Goal: Find contact information: Find contact information

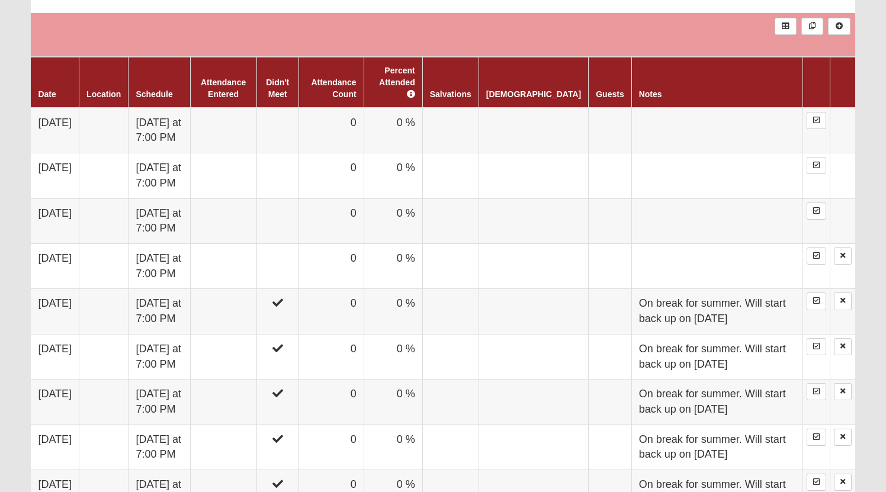
scroll to position [693, 0]
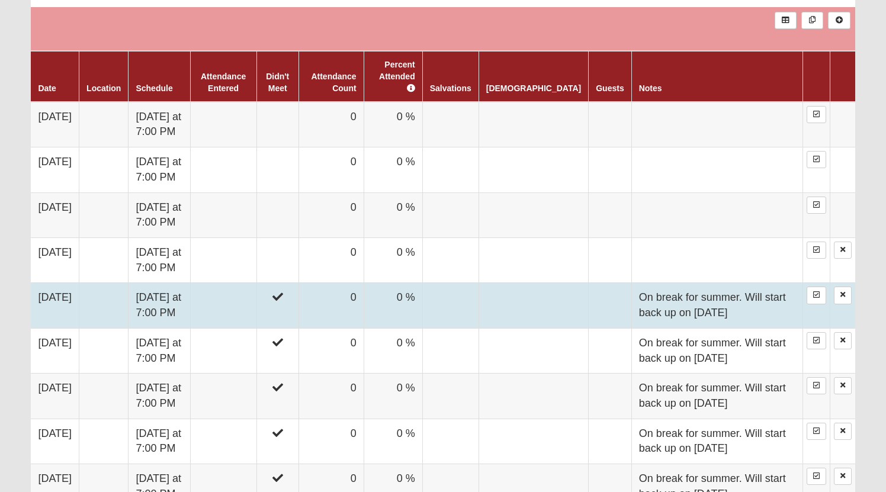
click at [631, 296] on td "On break for summer. Will start back up on Sept 23" at bounding box center [716, 305] width 171 height 45
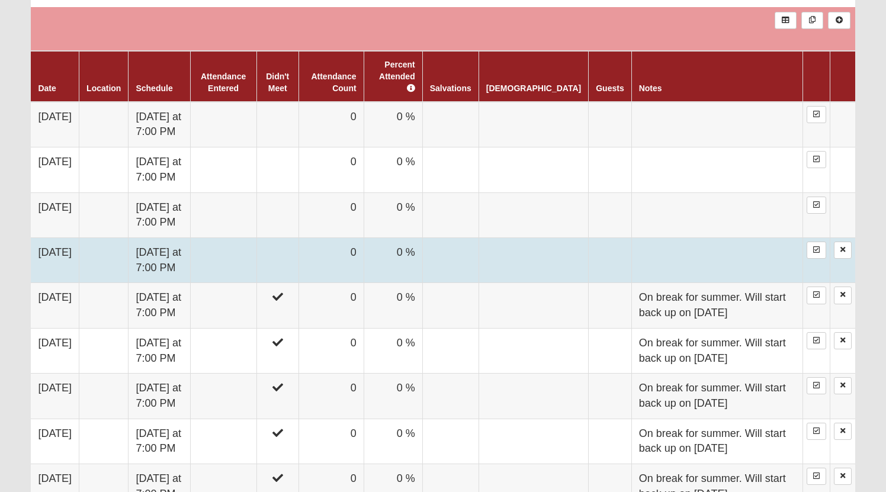
click at [317, 254] on td "0" at bounding box center [331, 260] width 65 height 45
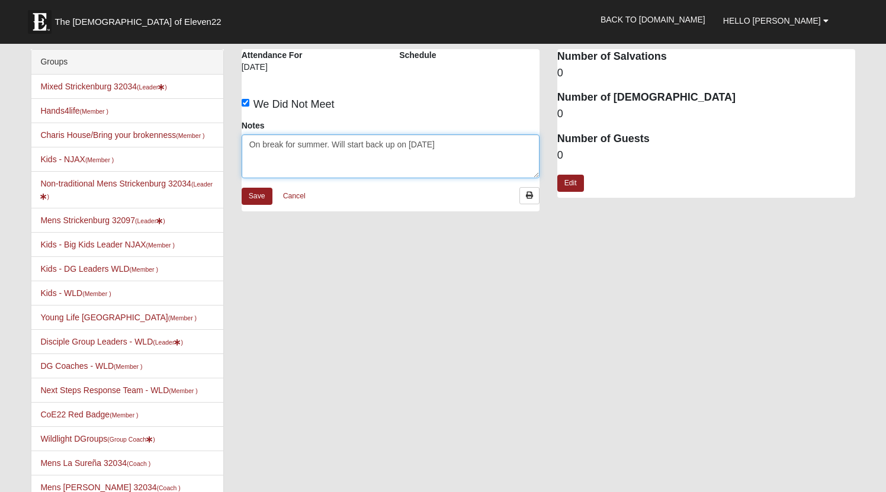
click at [445, 146] on textarea "On break for summer. Will start back up on [DATE]" at bounding box center [391, 156] width 298 height 44
drag, startPoint x: 445, startPoint y: 146, endPoint x: 307, endPoint y: 138, distance: 138.8
click at [307, 138] on textarea "On break for summer. Will start back up on [DATE]" at bounding box center [391, 156] width 298 height 44
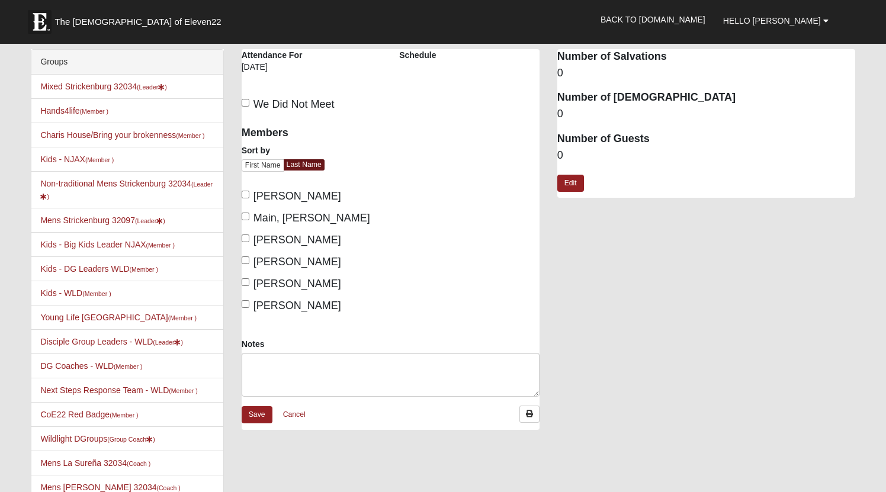
click at [247, 105] on input "We Did Not Meet" at bounding box center [246, 103] width 8 height 8
checkbox input "true"
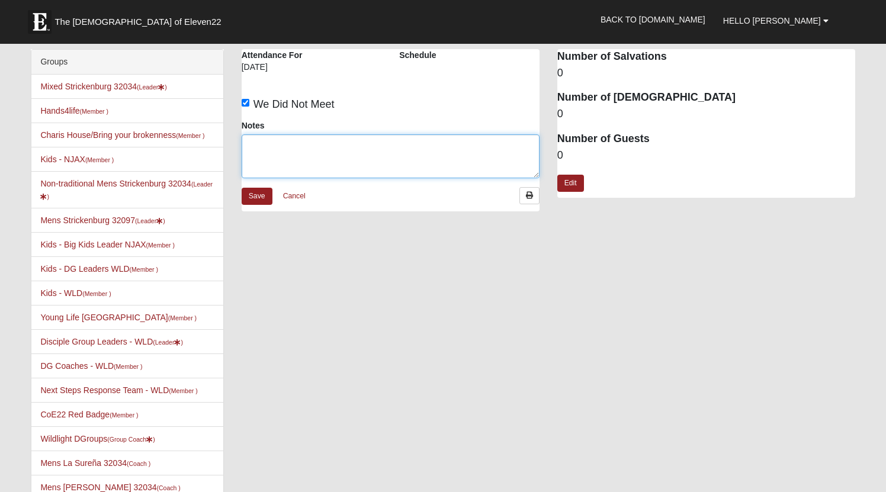
click at [265, 153] on textarea "Notes" at bounding box center [391, 156] width 298 height 44
paste textarea "On break for summer. Will start back up on [DATE]"
drag, startPoint x: 429, startPoint y: 147, endPoint x: 444, endPoint y: 147, distance: 14.8
click at [444, 147] on textarea "On break for summer. Will start back up on Sept 23" at bounding box center [391, 156] width 298 height 44
type textarea "On break for summer. Will start back up on Sept 16"
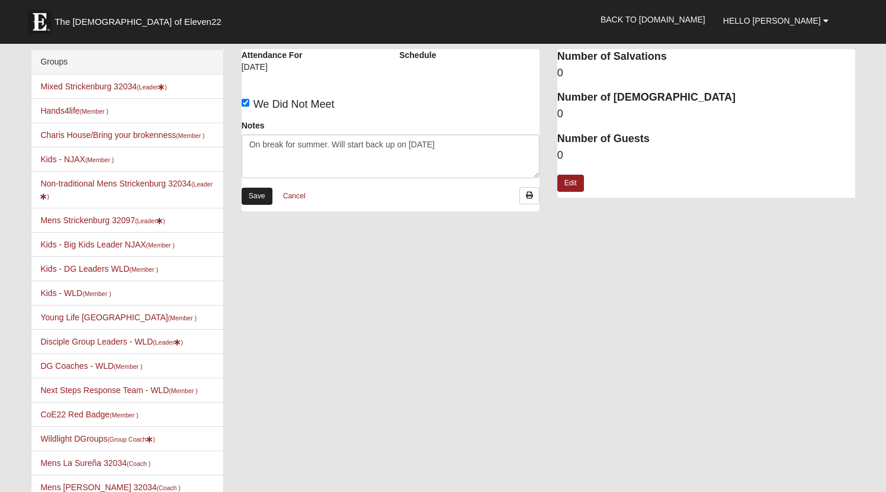
click at [256, 195] on link "Save" at bounding box center [257, 196] width 31 height 17
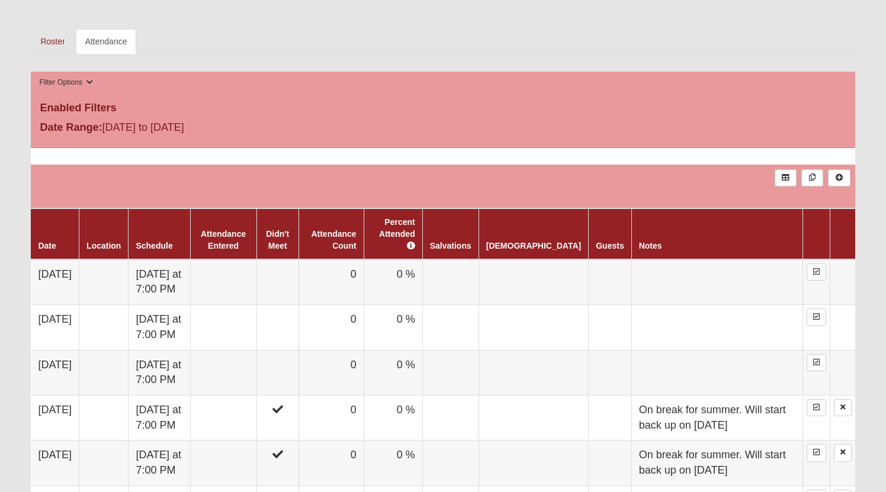
scroll to position [536, 0]
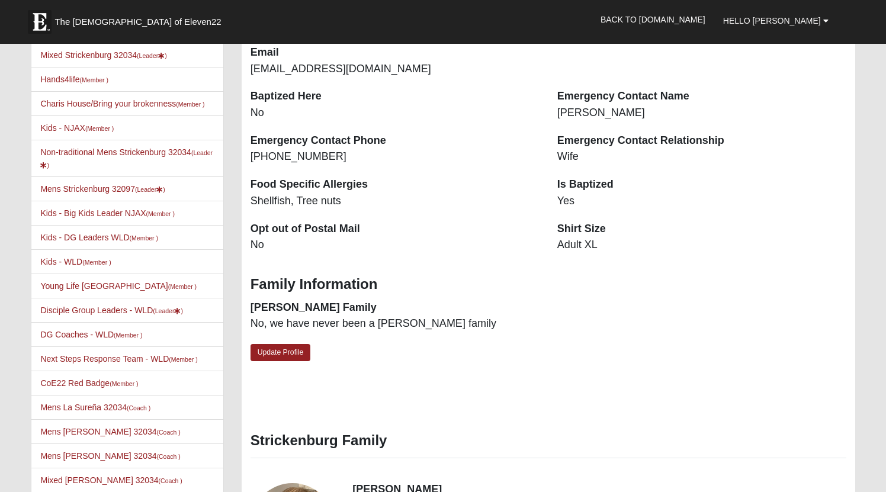
scroll to position [306, 0]
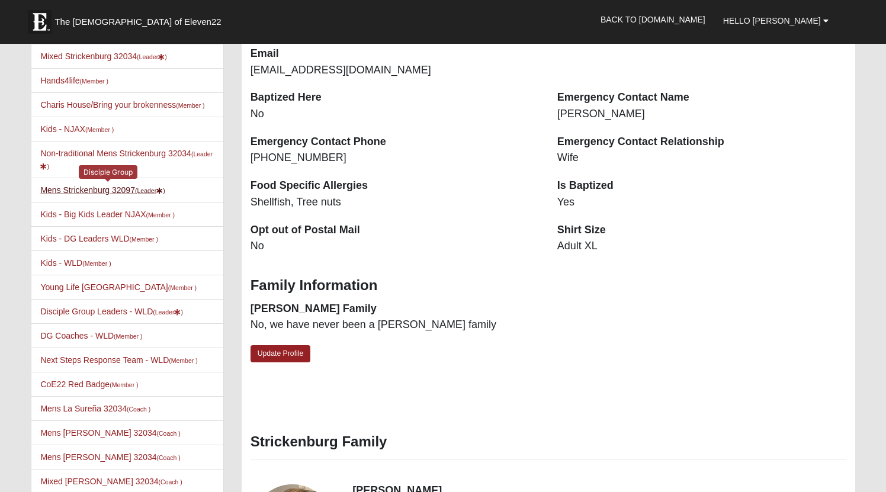
click at [150, 194] on small "(Leader )" at bounding box center [150, 190] width 30 height 7
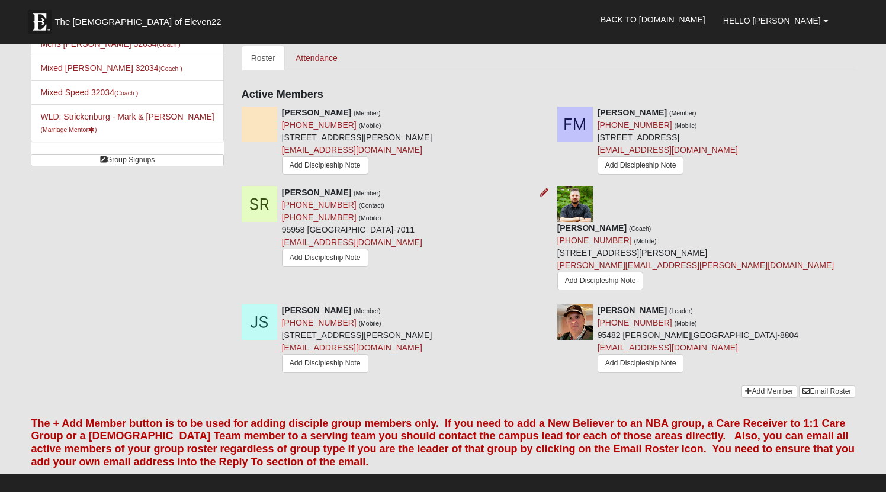
scroll to position [515, 0]
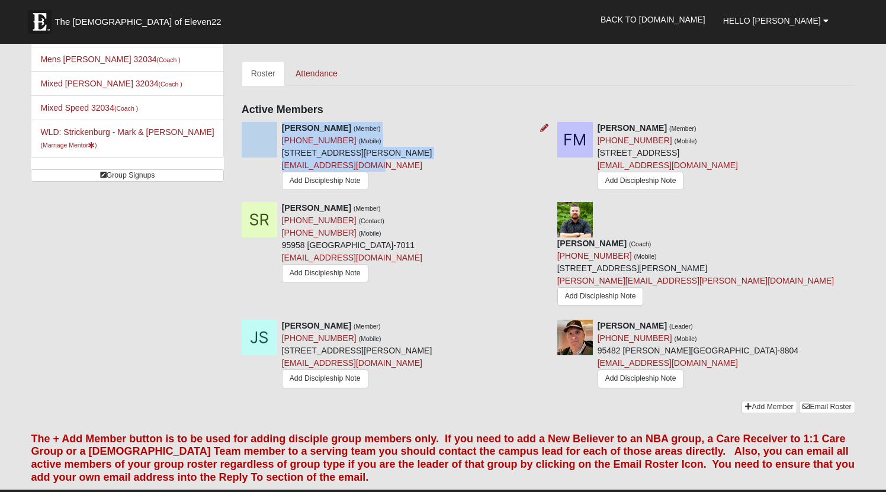
drag, startPoint x: 372, startPoint y: 164, endPoint x: 281, endPoint y: 171, distance: 91.5
click at [281, 171] on div "[PERSON_NAME] (Member) [PHONE_NUMBER] (Mobile) [STREET_ADDRESS][PERSON_NAME] [E…" at bounding box center [391, 157] width 316 height 71
click at [382, 165] on div "[PERSON_NAME] (Member) [PHONE_NUMBER] (Mobile) [STREET_ADDRESS][PERSON_NAME] [E…" at bounding box center [357, 157] width 150 height 71
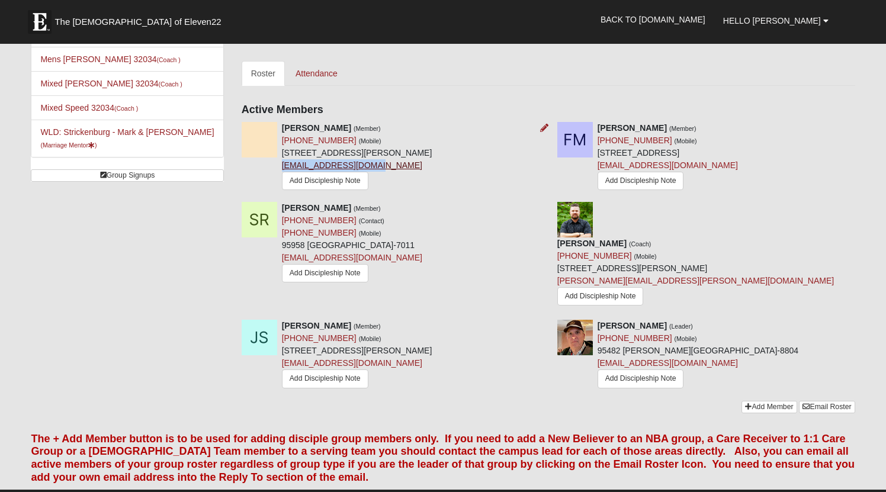
copy link "[EMAIL_ADDRESS][DOMAIN_NAME]"
drag, startPoint x: 371, startPoint y: 163, endPoint x: 283, endPoint y: 166, distance: 88.3
click at [283, 166] on div "[PERSON_NAME] (Member) [PHONE_NUMBER] (Mobile) [STREET_ADDRESS][PERSON_NAME] [E…" at bounding box center [357, 157] width 150 height 71
drag, startPoint x: 676, startPoint y: 163, endPoint x: 598, endPoint y: 169, distance: 78.4
click at [598, 169] on div "[PERSON_NAME] (Member) [PHONE_NUMBER] (Mobile) [STREET_ADDRESS] [EMAIL_ADDRESS]…" at bounding box center [668, 157] width 140 height 71
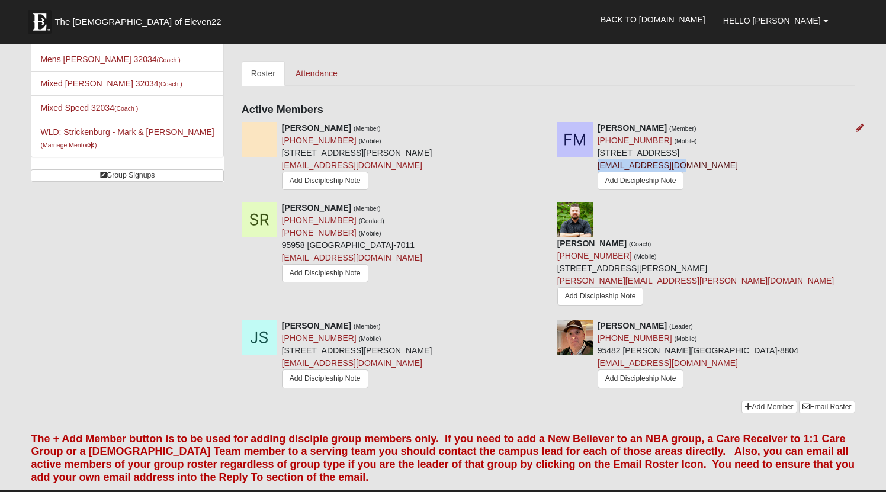
copy link "[EMAIL_ADDRESS][DOMAIN_NAME]"
drag, startPoint x: 375, startPoint y: 341, endPoint x: 283, endPoint y: 347, distance: 92.6
click at [283, 347] on div "[PERSON_NAME] (Member) [PHONE_NUMBER] (Mobile) [STREET_ADDRESS][PERSON_NAME] [E…" at bounding box center [357, 355] width 150 height 71
copy link "[EMAIL_ADDRESS][DOMAIN_NAME]"
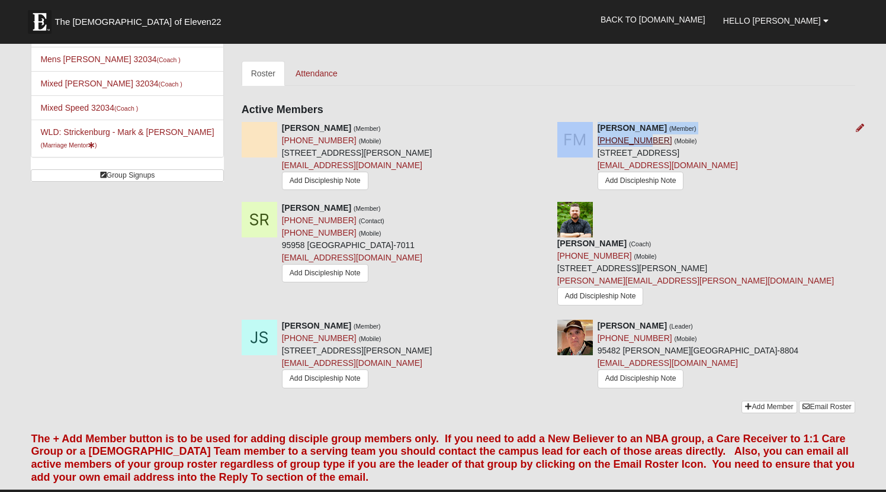
drag, startPoint x: 595, startPoint y: 140, endPoint x: 636, endPoint y: 143, distance: 40.4
click at [636, 143] on div "[PERSON_NAME] (Member) [PHONE_NUMBER] (Mobile) [STREET_ADDRESS] [EMAIL_ADDRESS]…" at bounding box center [707, 157] width 316 height 71
copy link "[PHONE_NUMBER]"
drag, startPoint x: 655, startPoint y: 141, endPoint x: 598, endPoint y: 142, distance: 56.3
click at [598, 142] on div "[PERSON_NAME] (Member) [PHONE_NUMBER] (Mobile) [STREET_ADDRESS] [EMAIL_ADDRESS]…" at bounding box center [668, 157] width 140 height 71
